Goal: Navigation & Orientation: Go to known website

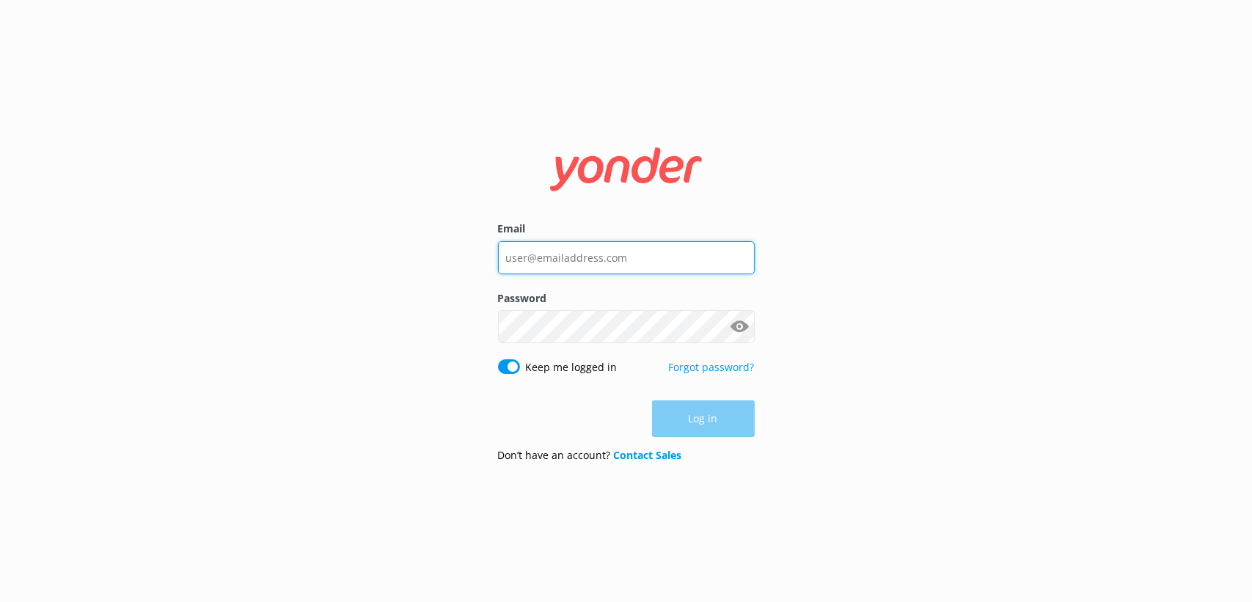
type input "[EMAIL_ADDRESS][DOMAIN_NAME]"
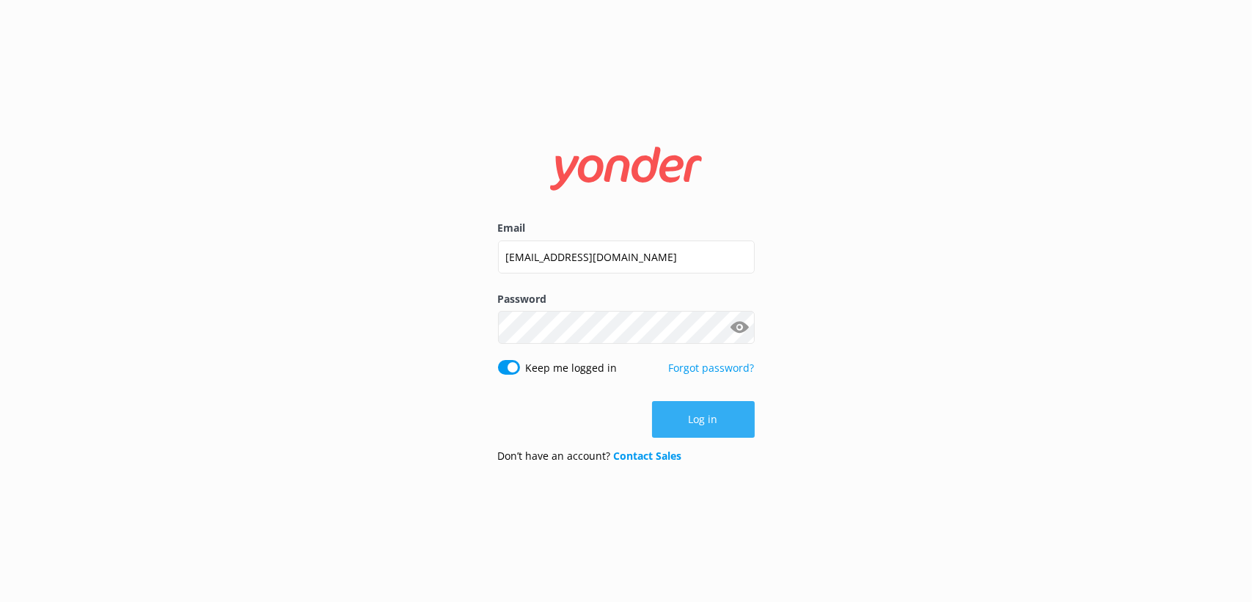
click at [719, 423] on button "Log in" at bounding box center [703, 419] width 103 height 37
